Goal: Navigation & Orientation: Find specific page/section

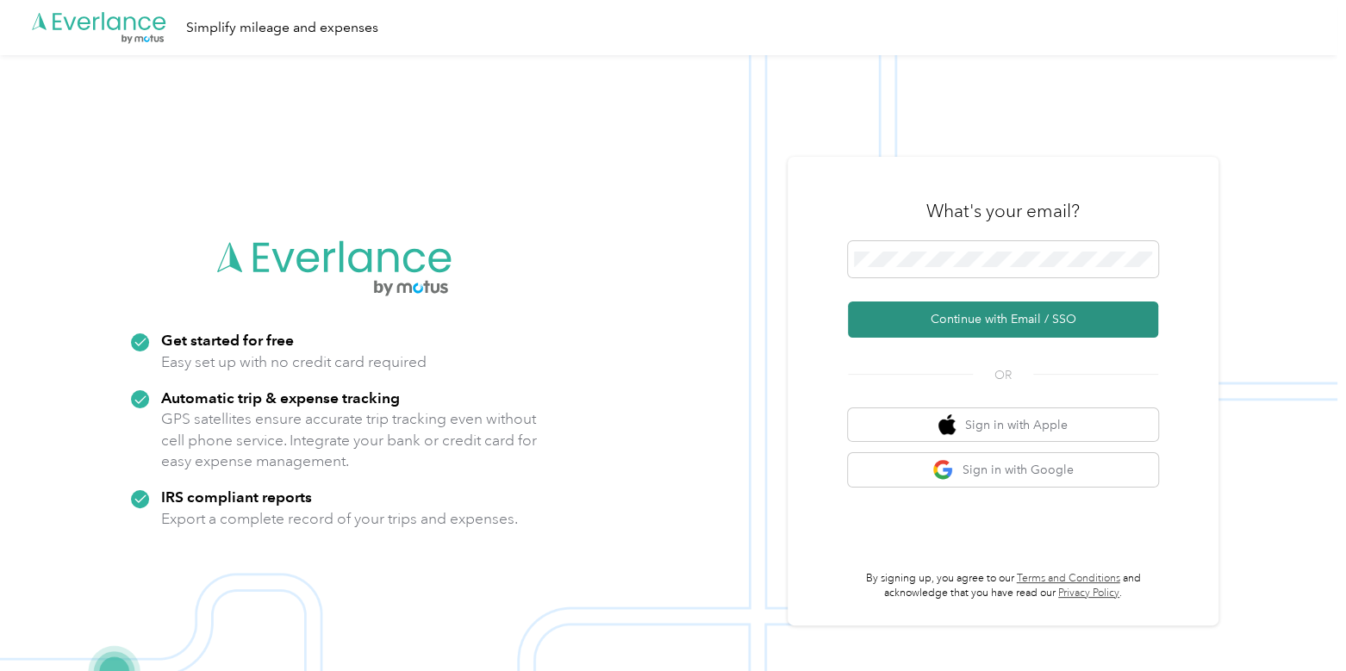
click at [934, 325] on button "Continue with Email / SSO" at bounding box center [1003, 320] width 310 height 36
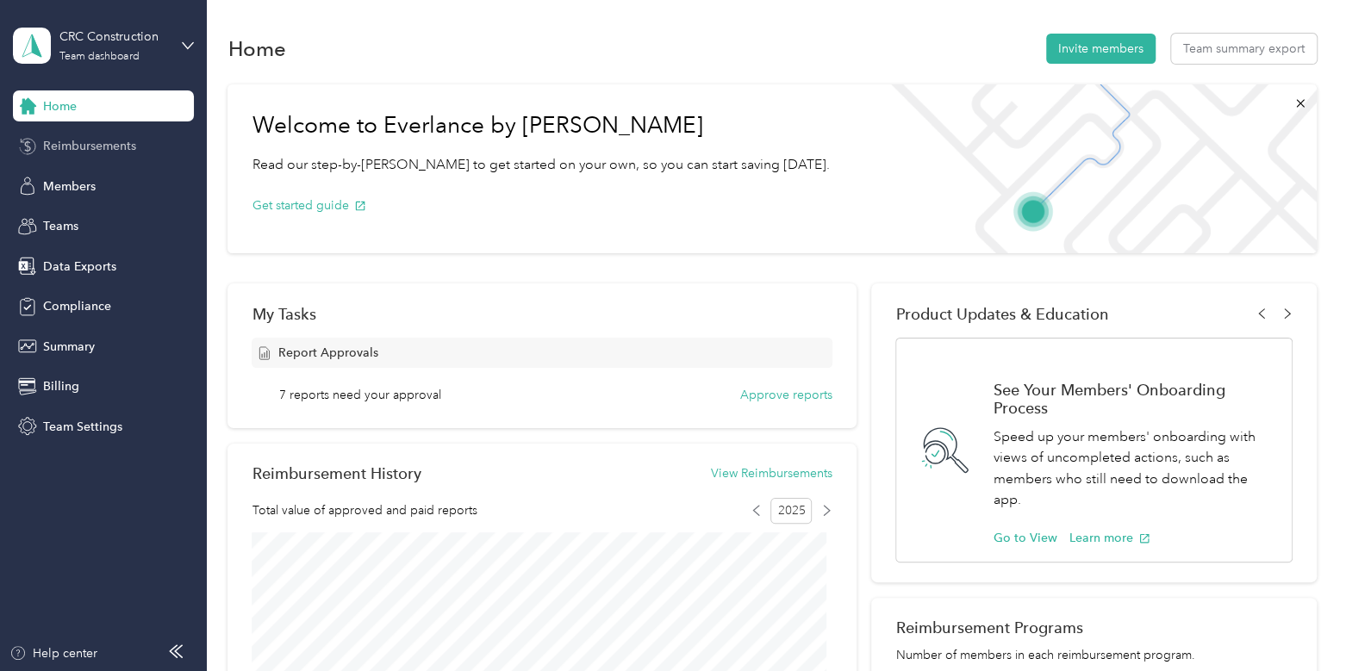
click at [104, 146] on span "Reimbursements" at bounding box center [89, 146] width 93 height 18
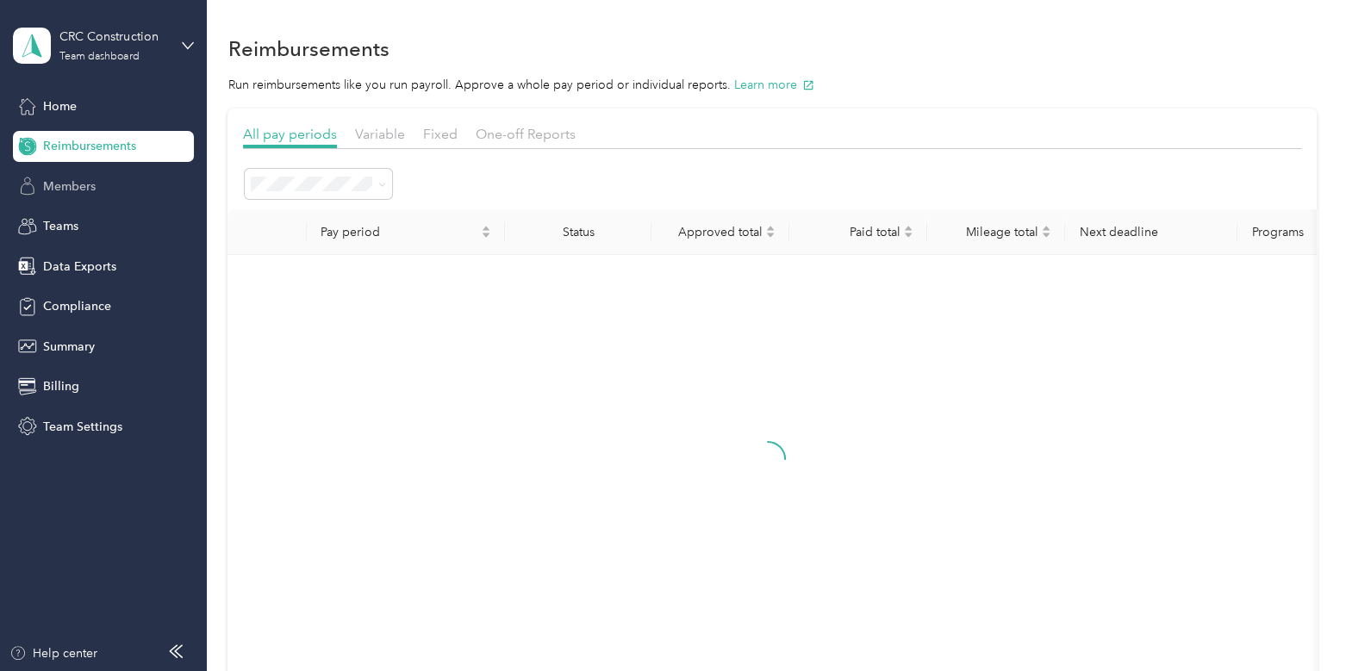
click at [99, 174] on div "Members" at bounding box center [103, 186] width 181 height 31
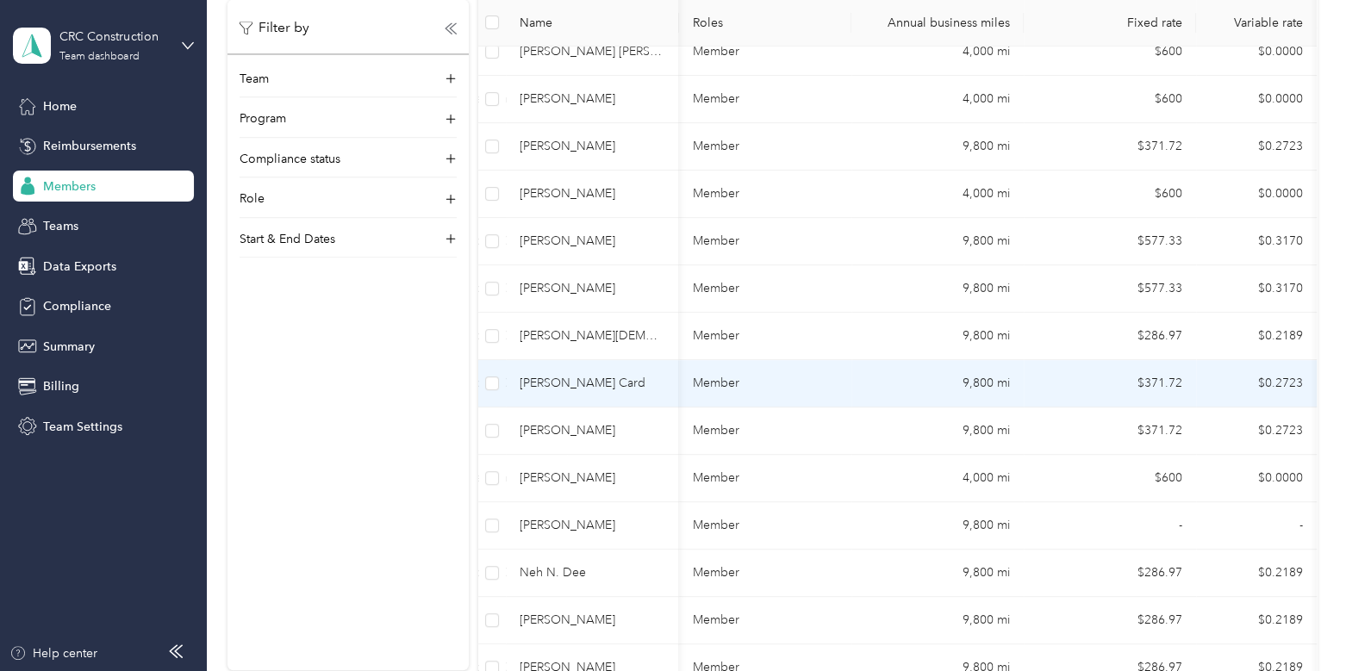
scroll to position [809, 0]
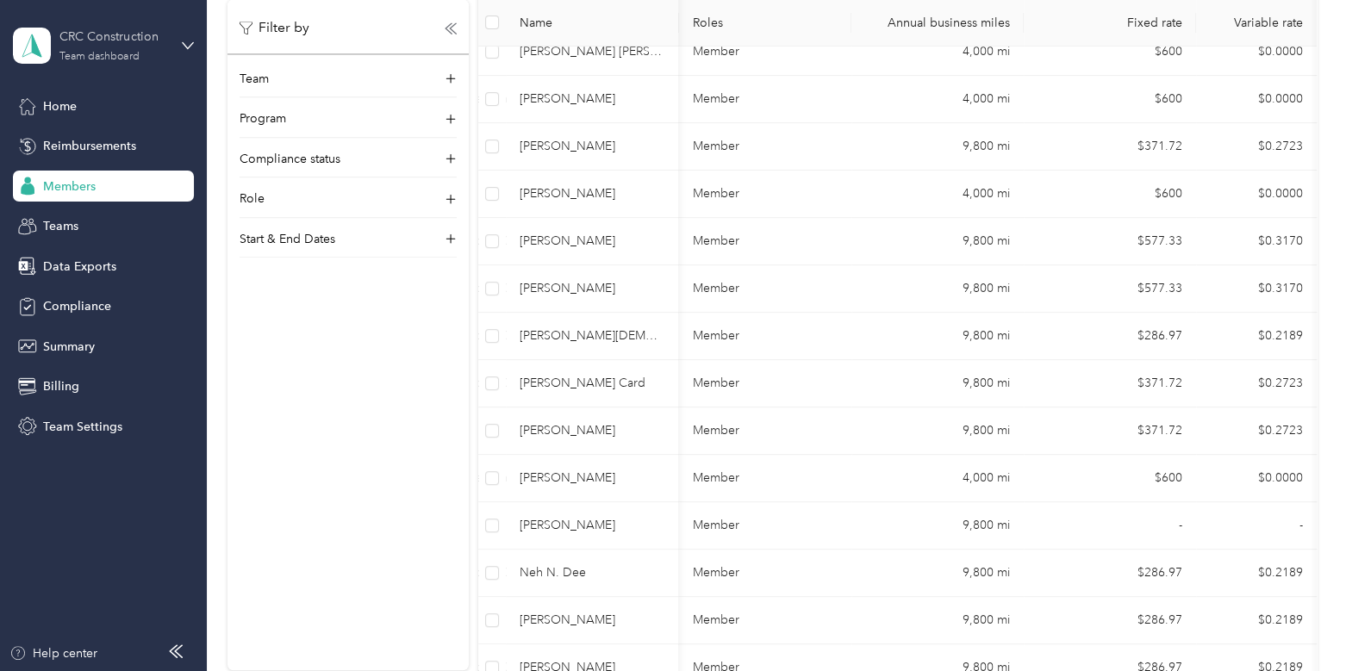
click at [124, 43] on div "CRC Construction" at bounding box center [113, 37] width 108 height 18
click at [84, 224] on div "Log out" at bounding box center [194, 217] width 339 height 30
